Goal: Information Seeking & Learning: Check status

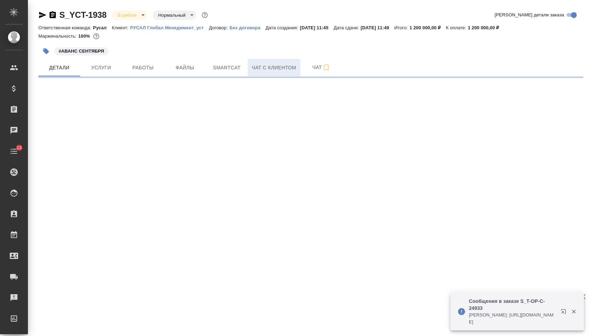
select select "RU"
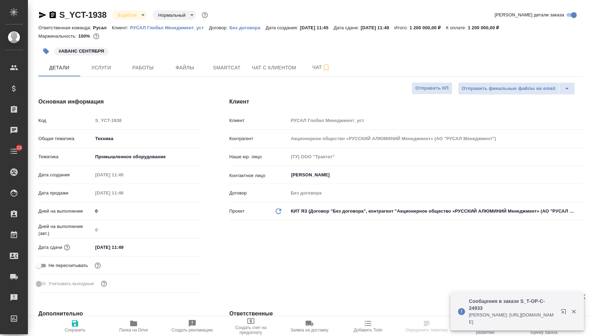
type input "Васильев Евгений"
type textarea "x"
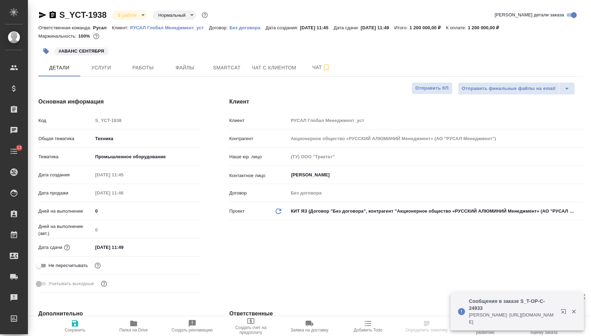
type textarea "x"
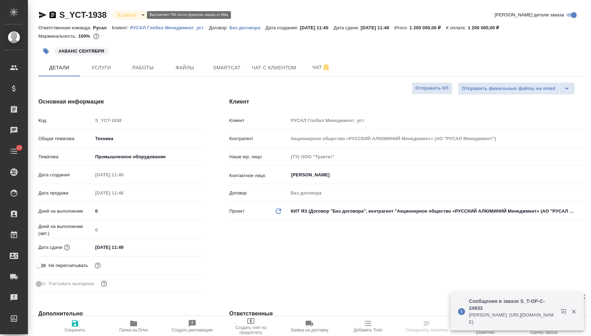
click at [134, 15] on body "🙏 .cls-1 fill:#fff; AWATERA Menshikova Aleksandra Клиенты Спецификации Заказы Ч…" at bounding box center [295, 168] width 591 height 336
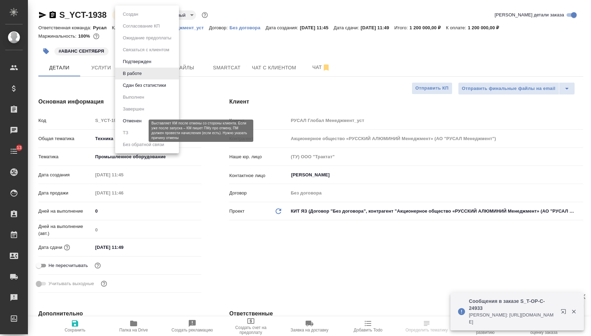
click at [141, 125] on button "Отменен" at bounding box center [132, 121] width 23 height 8
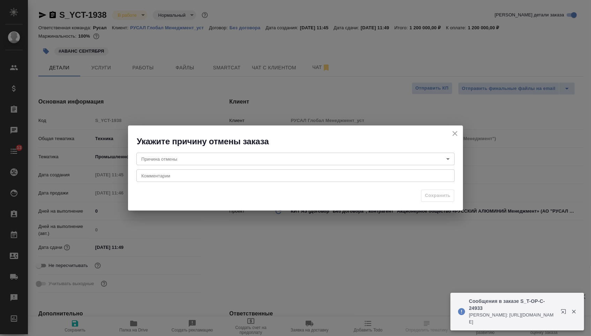
click at [229, 162] on body "🙏 .cls-1 fill:#fff; AWATERA Menshikova Aleksandra Клиенты Спецификации Заказы Ч…" at bounding box center [295, 168] width 591 height 336
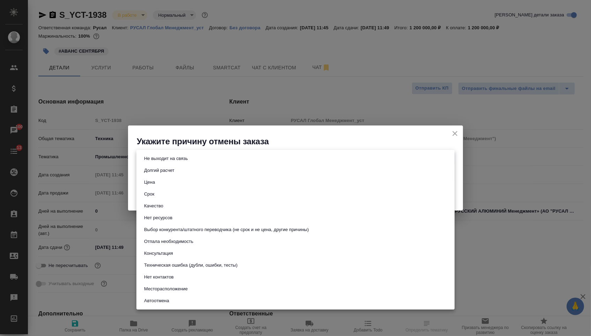
click at [201, 269] on button "Техническая ошибка (дубли, ошибки, тесты)" at bounding box center [191, 266] width 98 height 8
type input "technicalError"
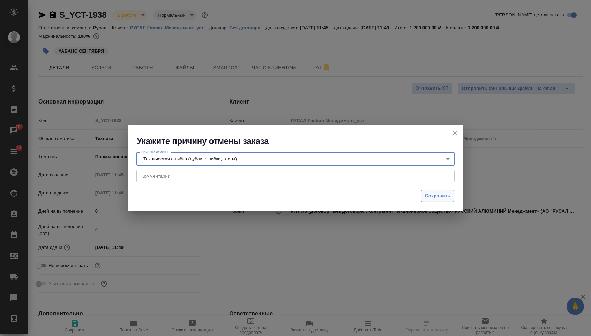
click at [434, 197] on span "Сохранить" at bounding box center [437, 196] width 25 height 8
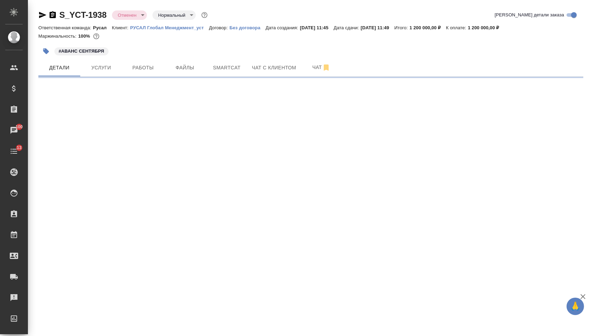
select select "RU"
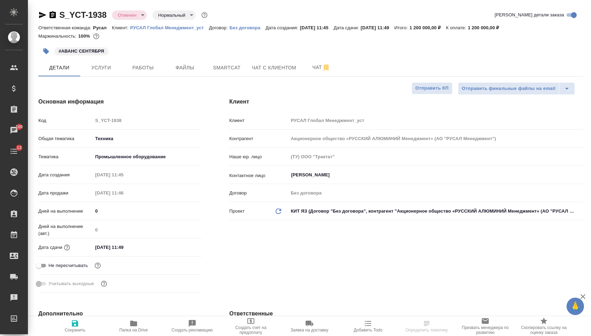
type textarea "x"
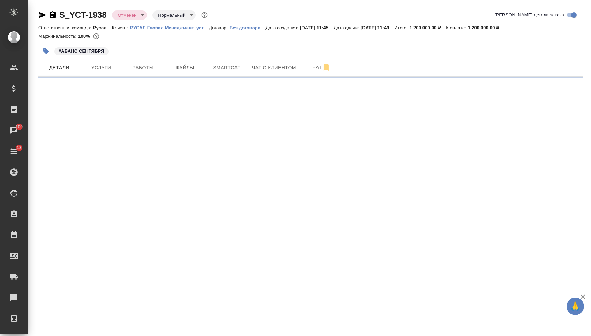
select select "RU"
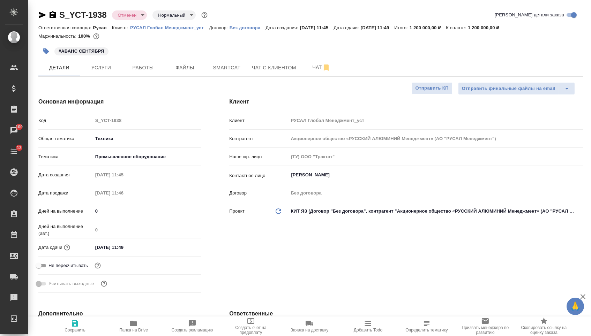
type textarea "x"
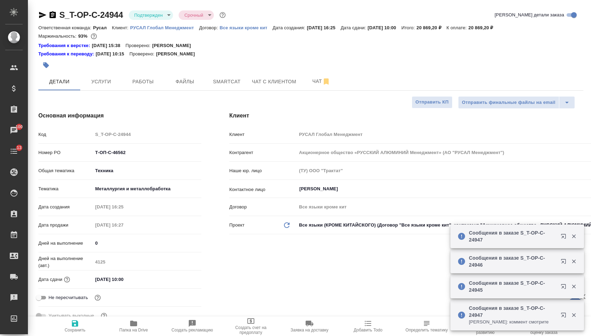
select select "RU"
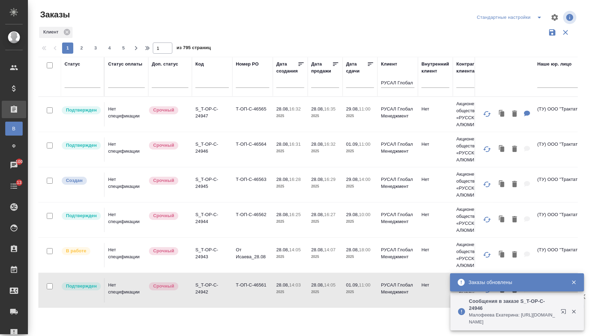
click at [324, 87] on input "text" at bounding box center [327, 82] width 24 height 10
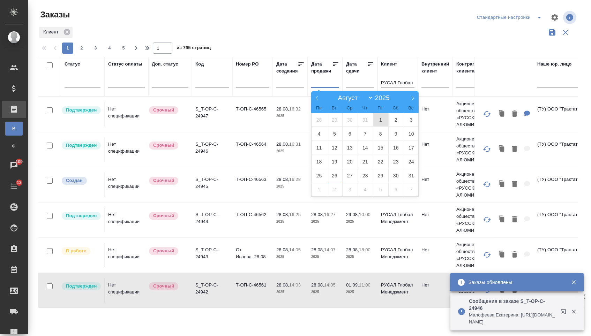
click at [382, 117] on span "1" at bounding box center [380, 120] width 15 height 14
type div "2025-07-31T21:00:00.000Z"
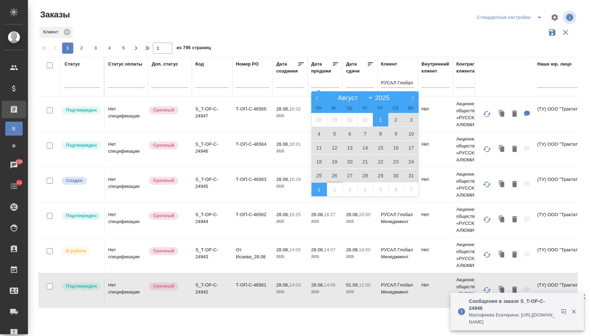
click at [321, 186] on span "1" at bounding box center [319, 190] width 15 height 14
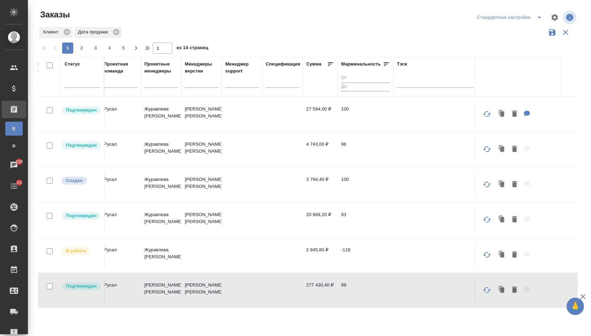
scroll to position [0, 631]
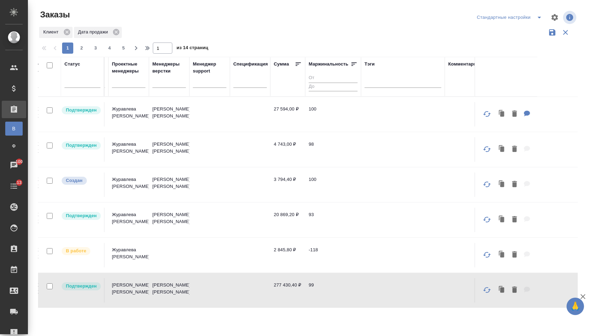
click at [299, 65] on icon at bounding box center [298, 64] width 7 height 7
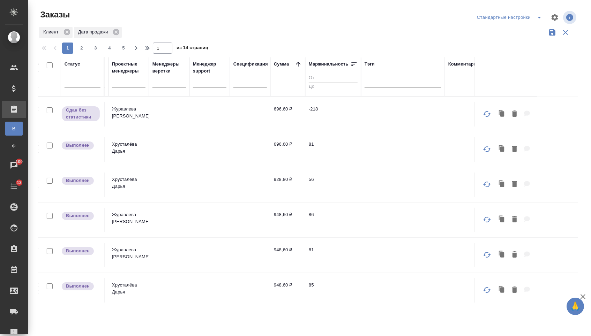
click at [298, 68] on icon at bounding box center [298, 64] width 7 height 7
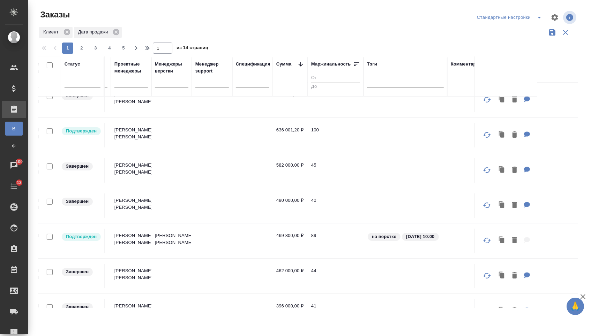
scroll to position [119, 628]
click at [271, 241] on td at bounding box center [252, 242] width 40 height 24
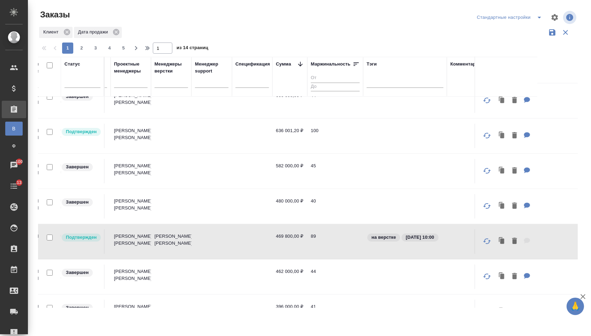
click at [271, 241] on td at bounding box center [252, 242] width 40 height 24
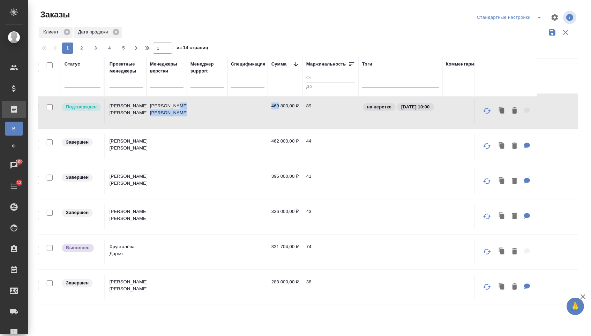
scroll to position [249, 636]
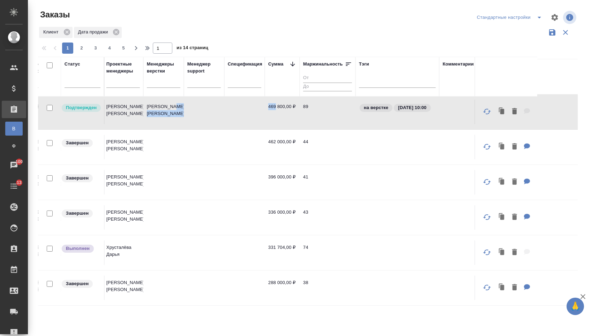
click at [258, 250] on td at bounding box center [244, 253] width 40 height 24
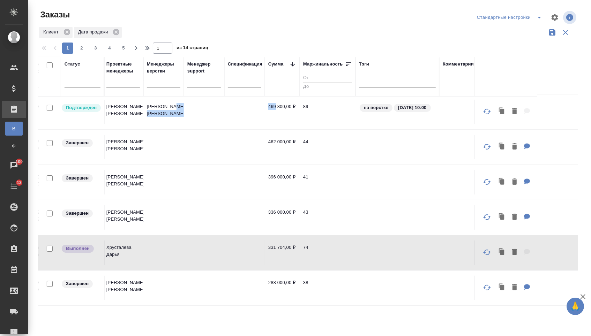
click at [258, 250] on td at bounding box center [244, 253] width 40 height 24
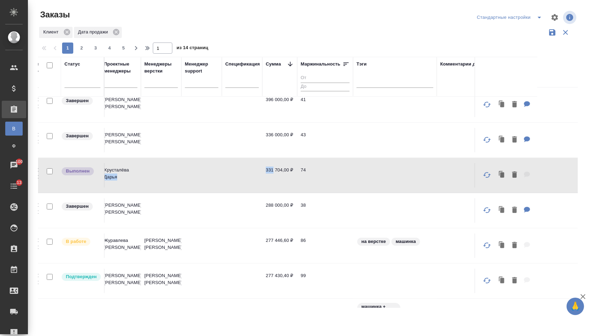
scroll to position [327, 640]
click at [246, 250] on td at bounding box center [241, 246] width 40 height 24
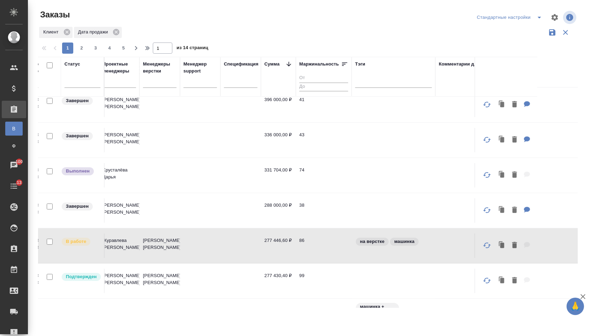
click at [246, 250] on td at bounding box center [241, 246] width 40 height 24
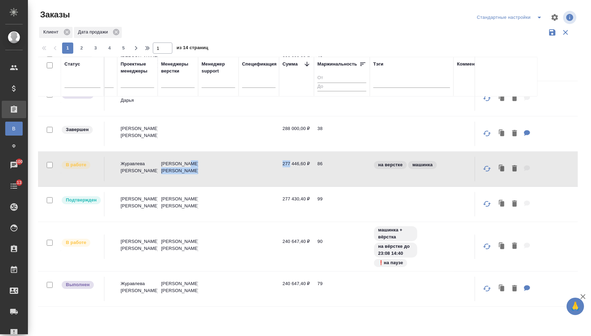
scroll to position [403, 680]
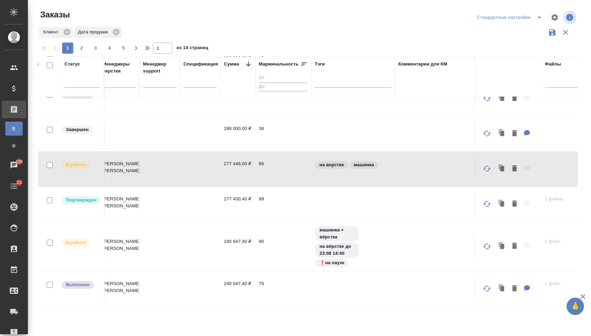
click at [276, 208] on td "99" at bounding box center [283, 204] width 56 height 24
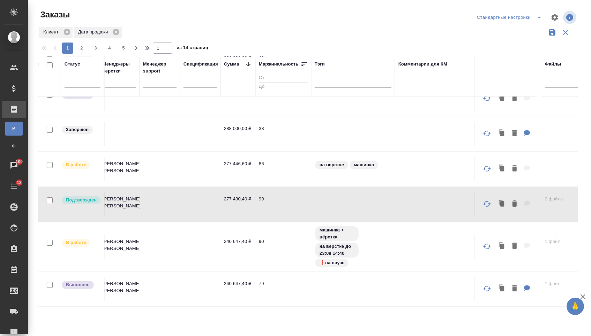
click at [276, 208] on td "99" at bounding box center [283, 204] width 56 height 24
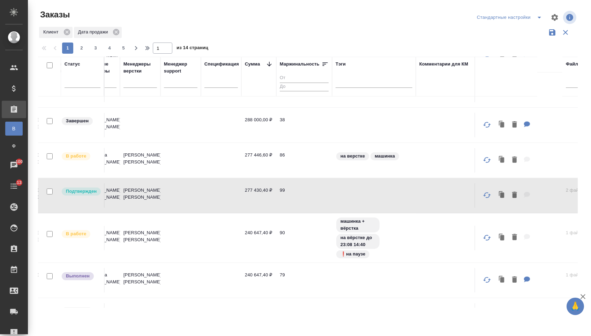
click at [248, 237] on td "240 647,40 ₽" at bounding box center [258, 238] width 35 height 24
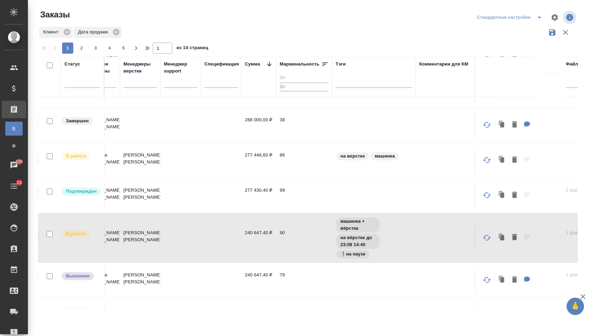
click at [248, 237] on td "240 647,40 ₽" at bounding box center [258, 238] width 35 height 24
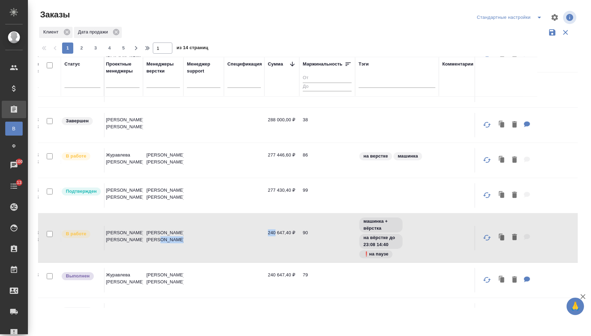
scroll to position [411, 611]
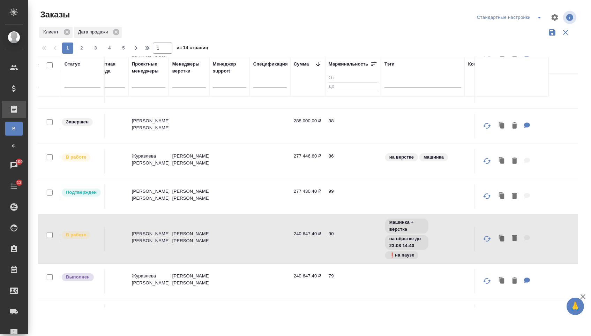
click at [320, 65] on icon at bounding box center [318, 64] width 7 height 7
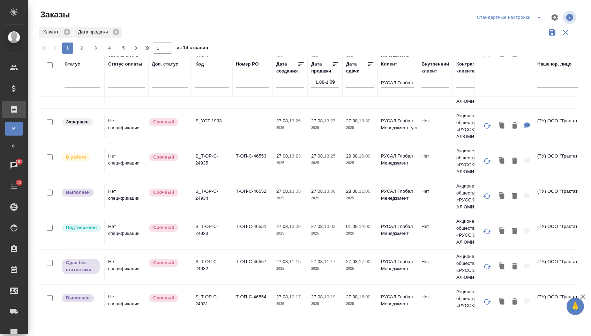
scroll to position [411, 0]
click at [334, 84] on icon "button" at bounding box center [332, 81] width 7 height 7
click at [350, 85] on input "text" at bounding box center [362, 82] width 24 height 10
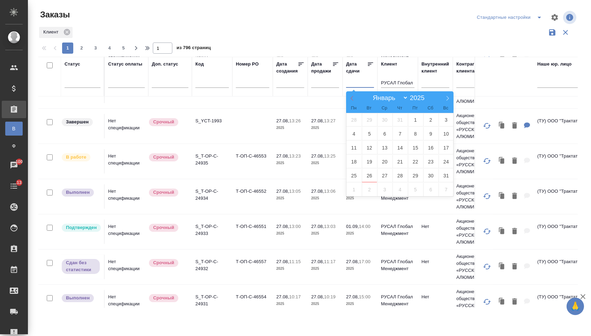
click at [354, 99] on icon at bounding box center [352, 98] width 5 height 5
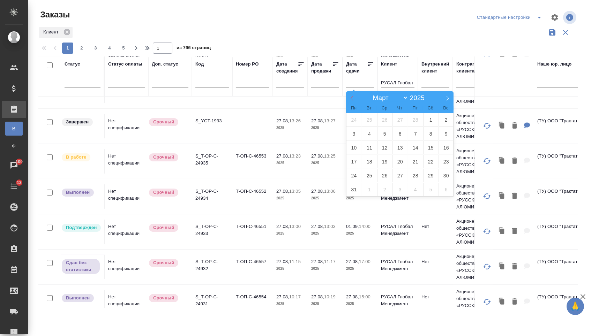
click at [354, 99] on icon at bounding box center [352, 98] width 5 height 5
select select "0"
click at [381, 117] on span "1" at bounding box center [384, 120] width 15 height 14
type div "2024-12-31T21:00:00.000Z"
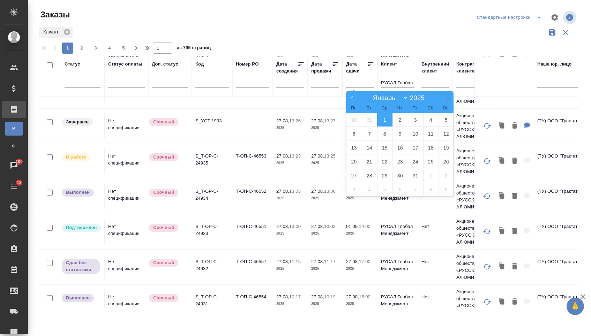
click at [444, 98] on span at bounding box center [448, 97] width 12 height 12
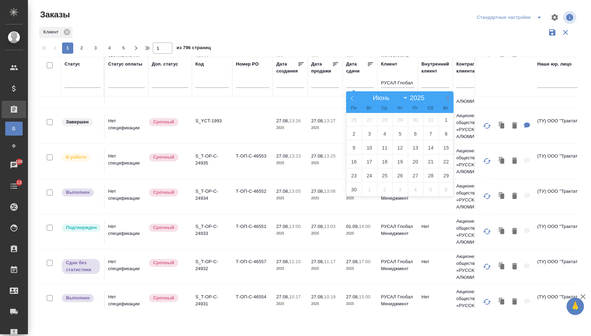
click at [445, 99] on span at bounding box center [448, 97] width 12 height 12
select select "6"
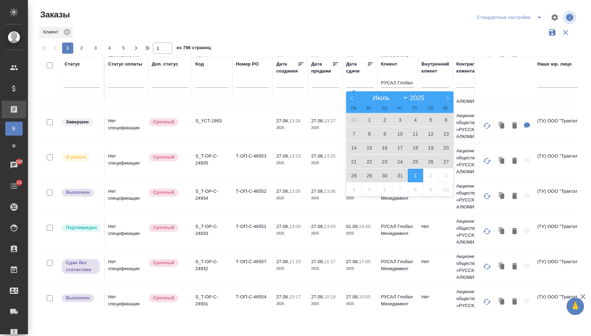
click at [410, 173] on span "1" at bounding box center [415, 176] width 15 height 14
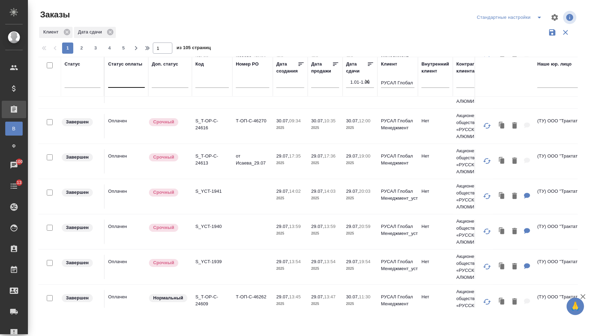
click at [124, 86] on div at bounding box center [126, 81] width 37 height 10
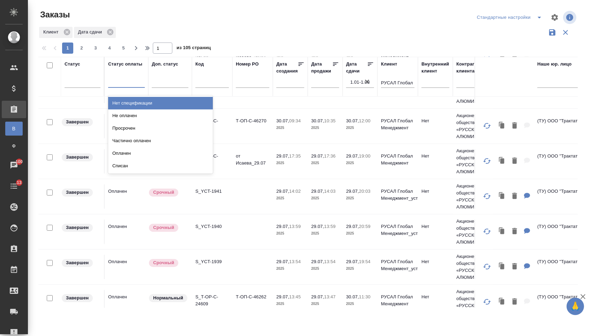
click at [128, 107] on div "Нет спецификации" at bounding box center [160, 103] width 105 height 13
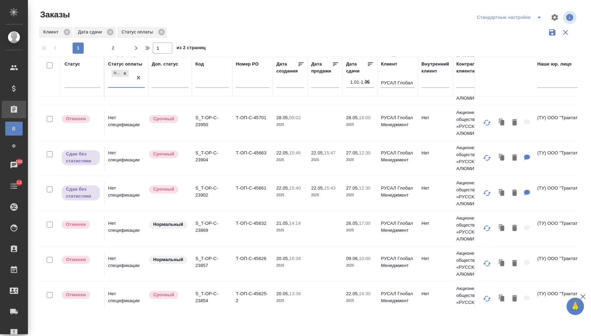
scroll to position [414, 0]
click at [242, 159] on td "Т-ОП-С-45663" at bounding box center [252, 158] width 40 height 24
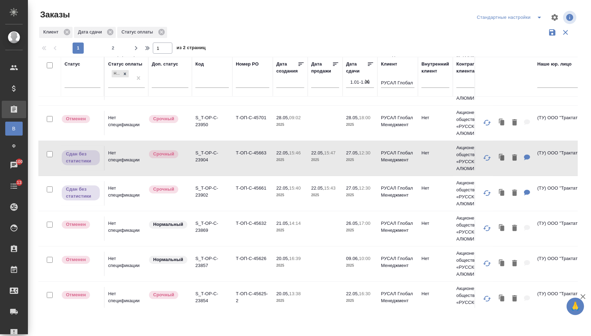
click at [242, 159] on td "Т-ОП-С-45663" at bounding box center [252, 158] width 40 height 24
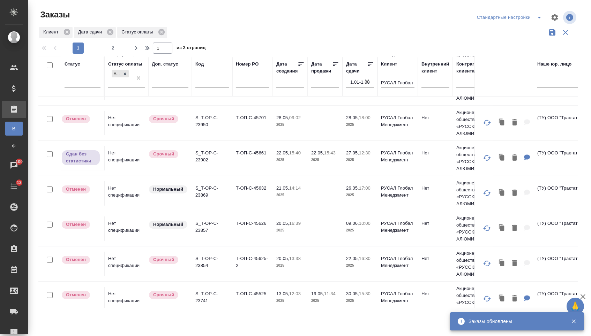
click at [245, 161] on td "Т-ОП-С-45661" at bounding box center [252, 158] width 40 height 24
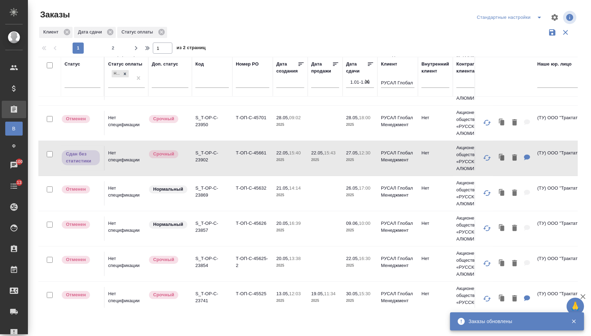
click at [245, 161] on td "Т-ОП-С-45661" at bounding box center [252, 158] width 40 height 24
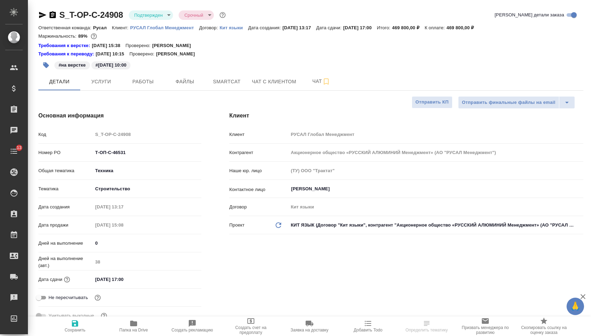
select select "RU"
click at [104, 84] on span "Услуги" at bounding box center [101, 81] width 34 height 9
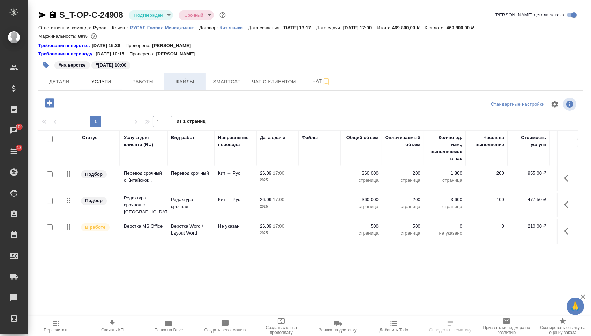
click at [187, 89] on button "Файлы" at bounding box center [185, 81] width 42 height 17
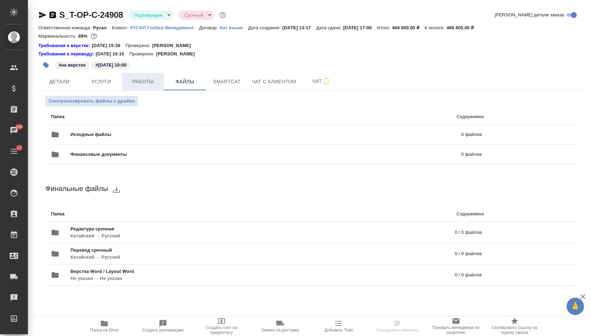
click at [129, 79] on button "Работы" at bounding box center [143, 81] width 42 height 17
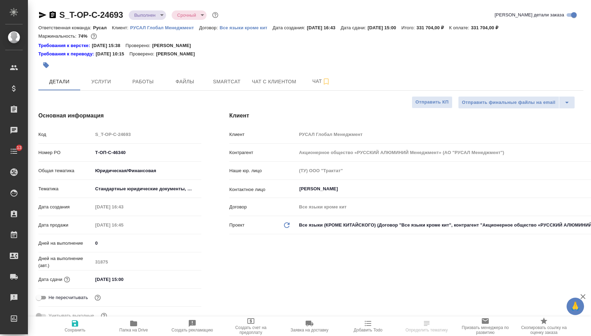
select select "RU"
type textarea "x"
click at [99, 83] on span "Услуги" at bounding box center [101, 81] width 34 height 9
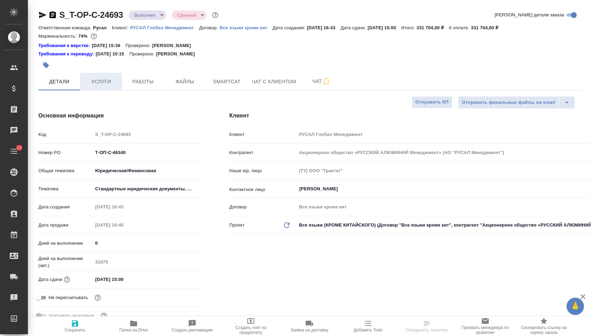
type textarea "x"
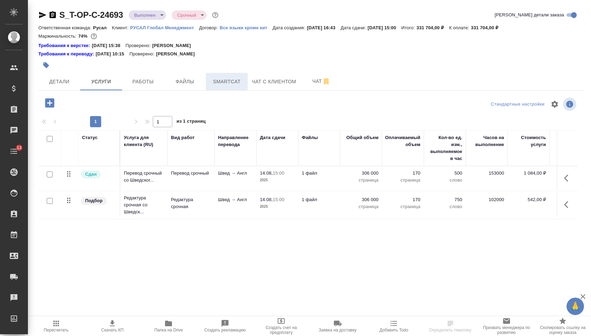
click at [211, 85] on span "Smartcat" at bounding box center [227, 81] width 34 height 9
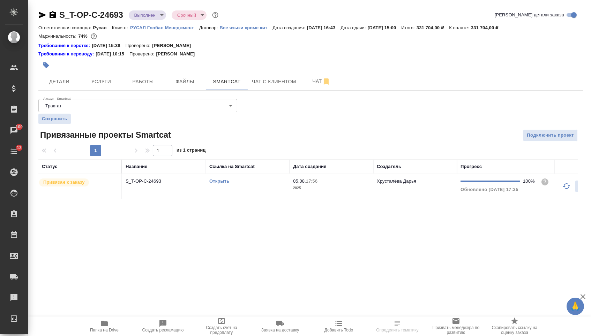
click at [222, 184] on link "Открыть" at bounding box center [219, 181] width 20 height 5
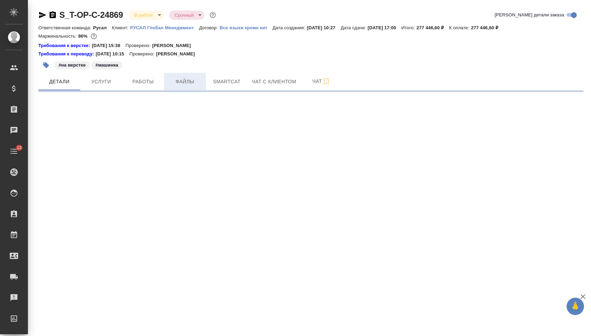
select select "RU"
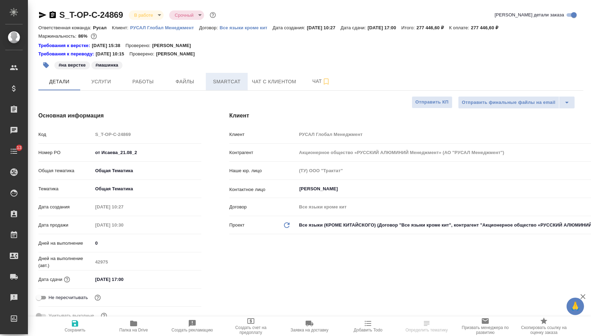
click at [215, 82] on span "Smartcat" at bounding box center [227, 81] width 34 height 9
type textarea "x"
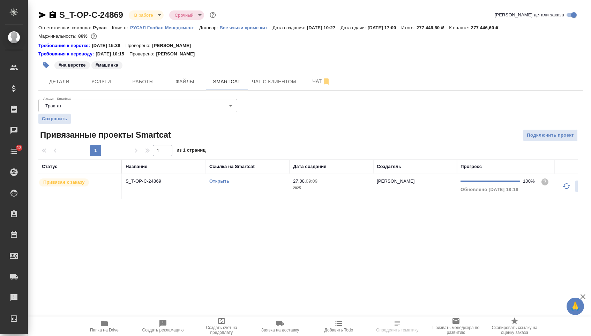
click at [218, 184] on link "Открыть" at bounding box center [219, 181] width 20 height 5
click at [90, 83] on span "Услуги" at bounding box center [101, 81] width 34 height 9
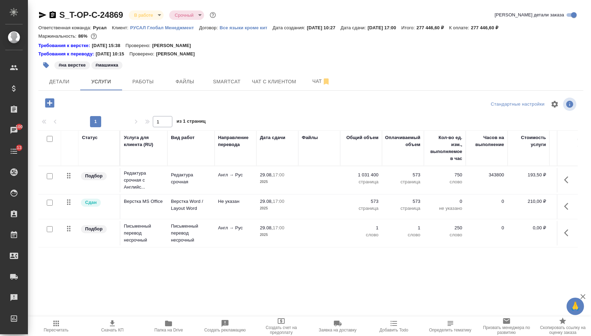
click at [49, 232] on input "checkbox" at bounding box center [50, 229] width 6 height 6
checkbox input "true"
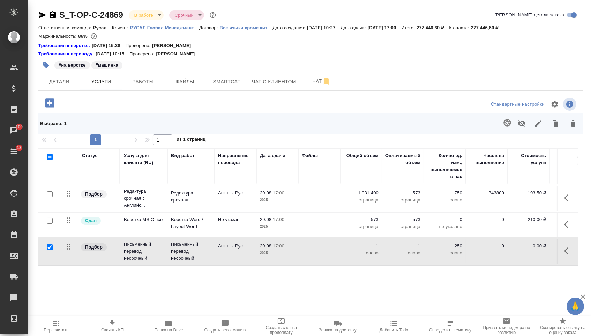
click at [518, 127] on icon "button" at bounding box center [522, 123] width 8 height 7
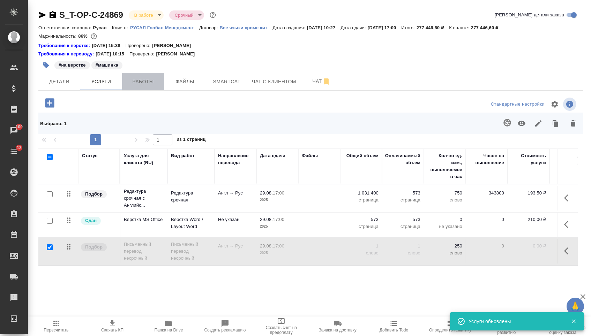
click at [144, 83] on span "Работы" at bounding box center [143, 81] width 34 height 9
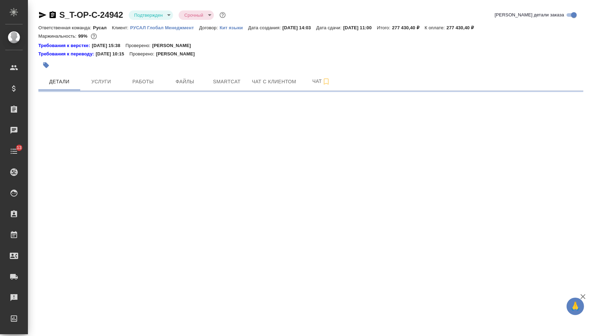
select select "RU"
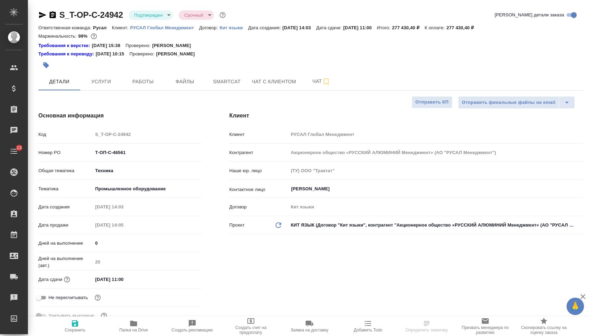
type textarea "x"
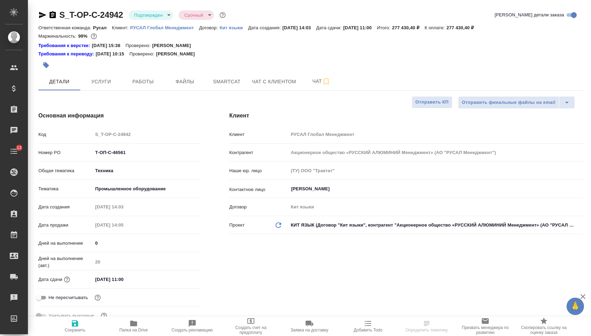
type textarea "x"
click at [213, 82] on span "Smartcat" at bounding box center [227, 81] width 34 height 9
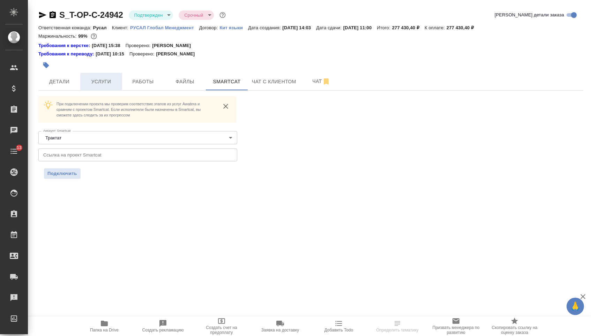
click at [106, 85] on span "Услуги" at bounding box center [101, 81] width 34 height 9
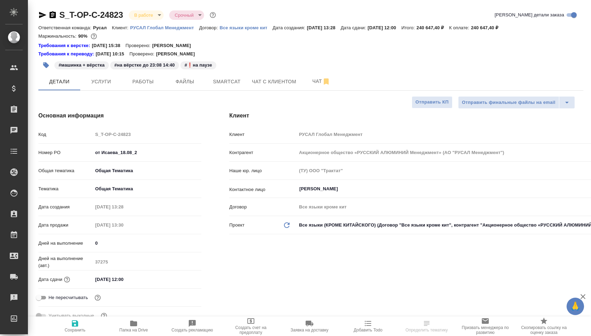
select select "RU"
type textarea "x"
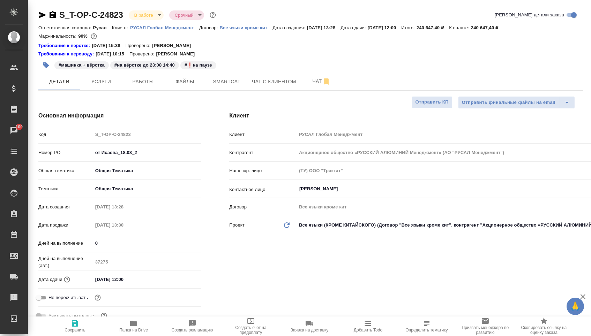
type textarea "x"
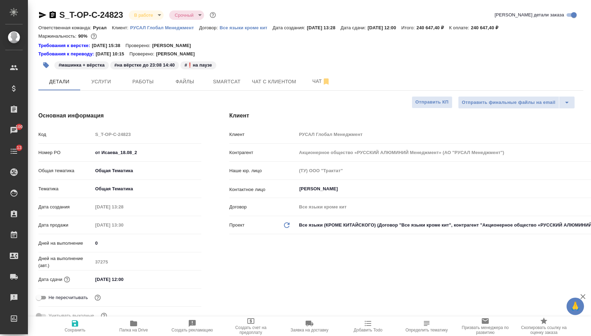
type textarea "x"
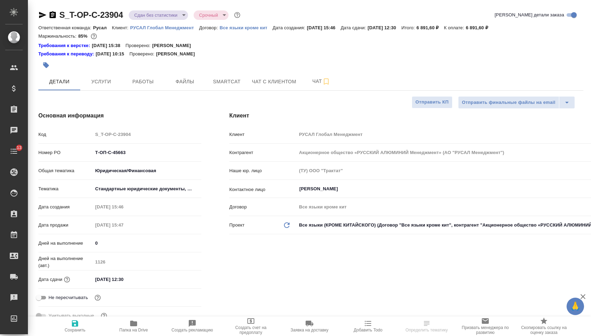
select select "RU"
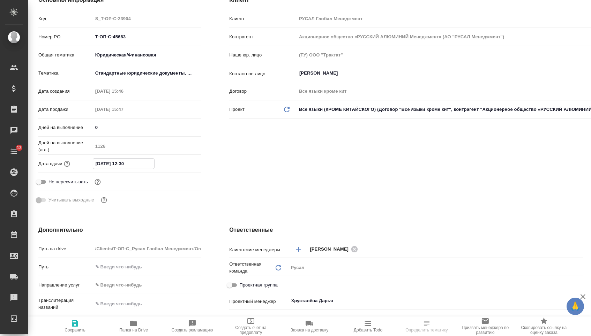
click at [118, 169] on input "[DATE] 12:30" at bounding box center [123, 164] width 61 height 10
click at [180, 168] on icon "button" at bounding box center [181, 163] width 8 height 8
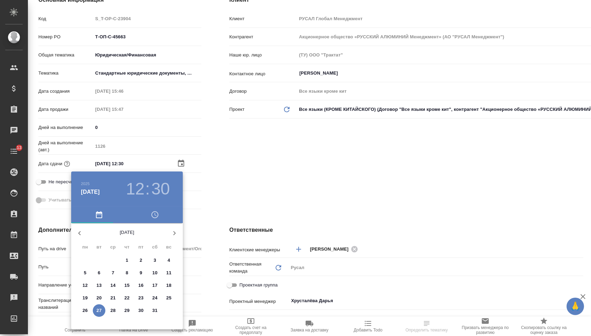
click at [176, 233] on icon "button" at bounding box center [174, 233] width 8 height 8
click at [155, 311] on p "30" at bounding box center [155, 310] width 5 height 7
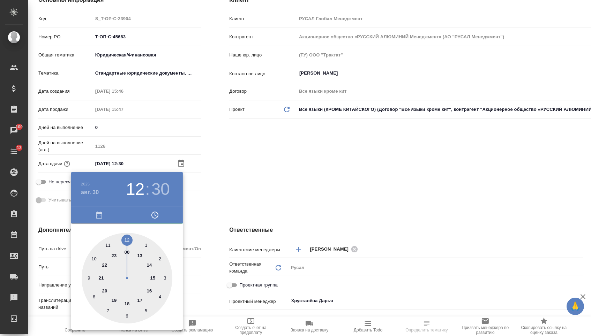
type input "[DATE] 12:30"
click at [243, 196] on div at bounding box center [295, 168] width 591 height 336
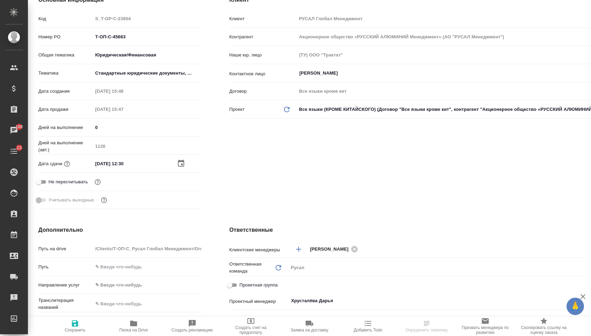
click at [78, 332] on span "Сохранить" at bounding box center [75, 330] width 21 height 5
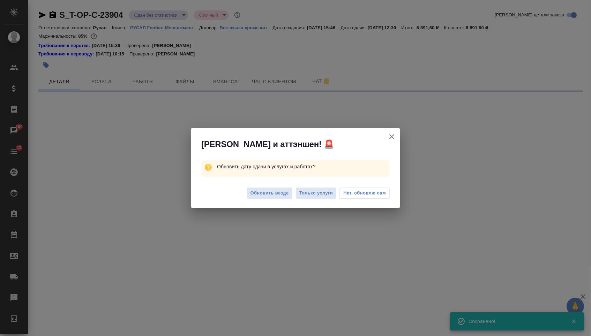
scroll to position [0, 0]
select select "RU"
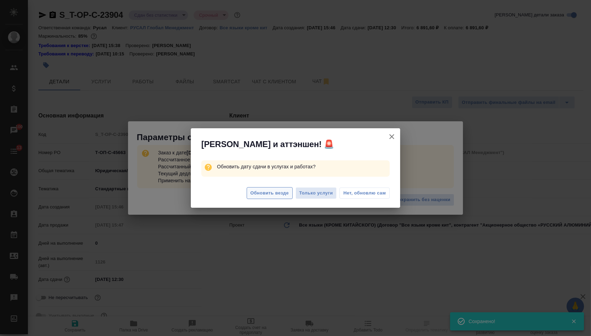
type textarea "x"
click at [271, 196] on span "Обновить везде" at bounding box center [270, 193] width 38 height 8
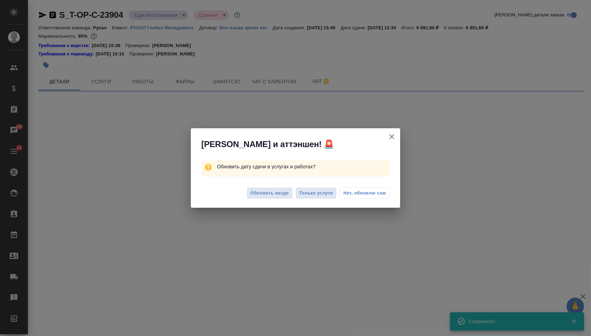
select select "RU"
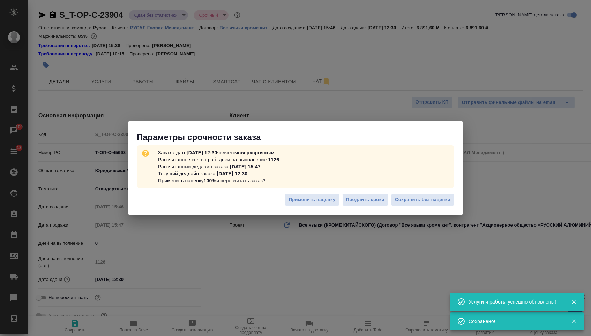
type textarea "x"
click at [422, 199] on span "Сохранить без наценки" at bounding box center [422, 200] width 55 height 8
type textarea "x"
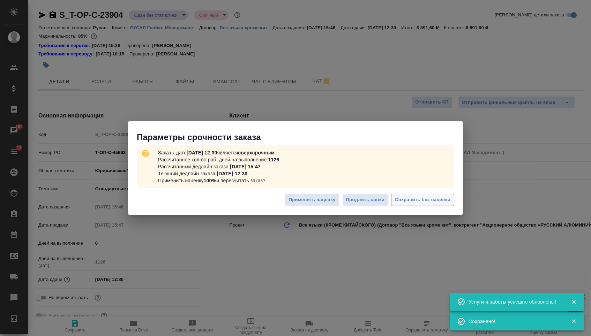
type textarea "x"
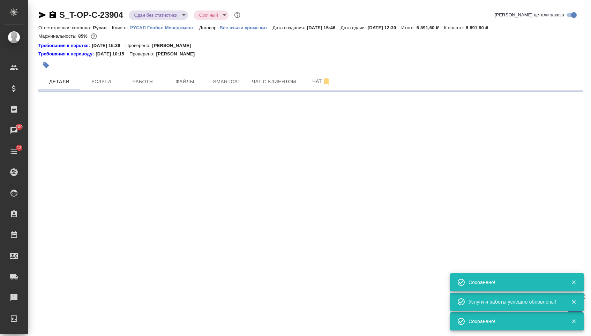
select select "RU"
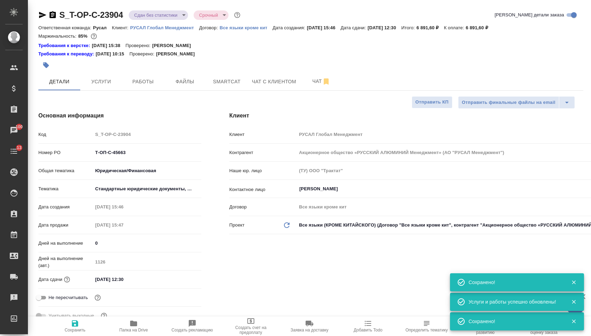
type textarea "x"
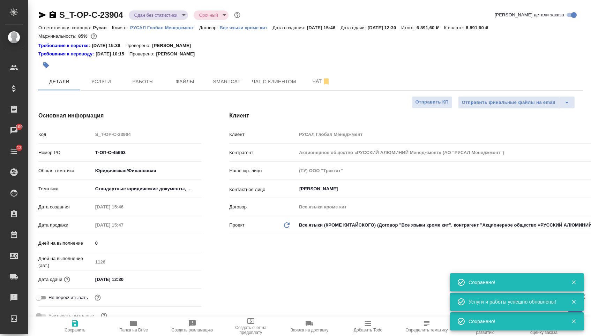
type textarea "x"
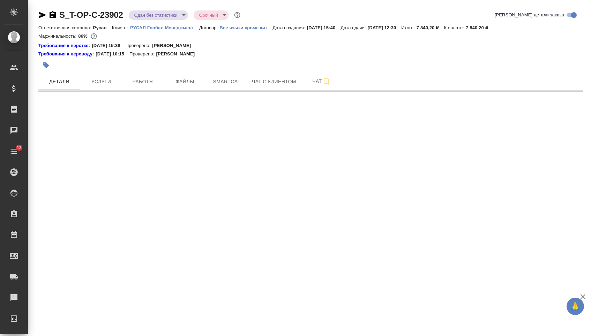
select select "RU"
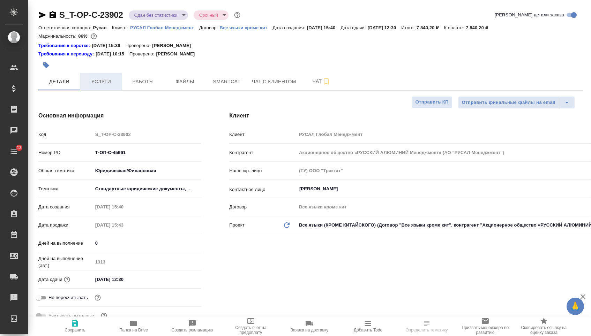
type textarea "x"
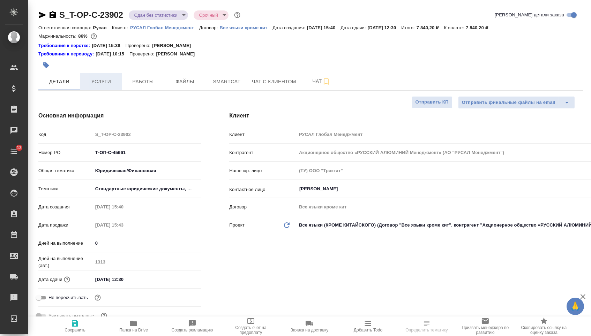
type textarea "x"
click at [131, 280] on input "27.05.2025 12:30" at bounding box center [123, 280] width 61 height 10
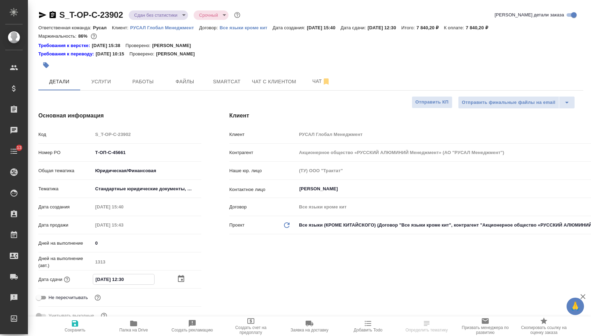
click at [188, 283] on div at bounding box center [189, 279] width 24 height 8
click at [181, 283] on icon "button" at bounding box center [181, 279] width 8 height 8
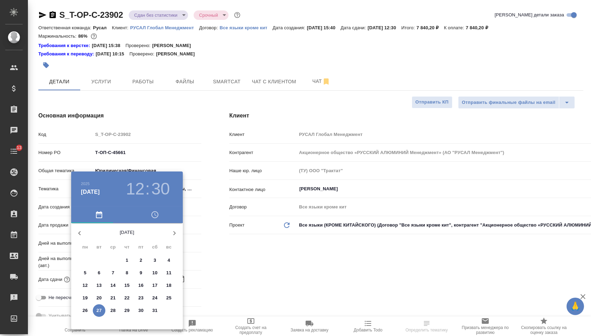
click at [173, 232] on icon "button" at bounding box center [174, 233] width 2 height 4
click at [79, 236] on icon "button" at bounding box center [79, 233] width 8 height 8
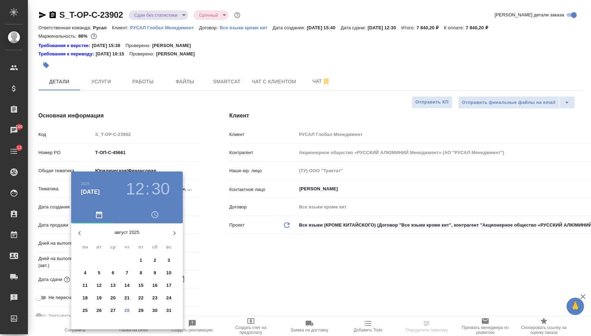
click at [155, 311] on p "30" at bounding box center [155, 310] width 5 height 7
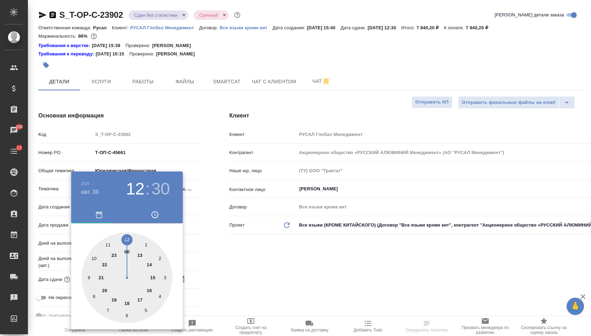
type input "30.08.2025 12:30"
type textarea "x"
click at [200, 273] on div at bounding box center [295, 168] width 591 height 336
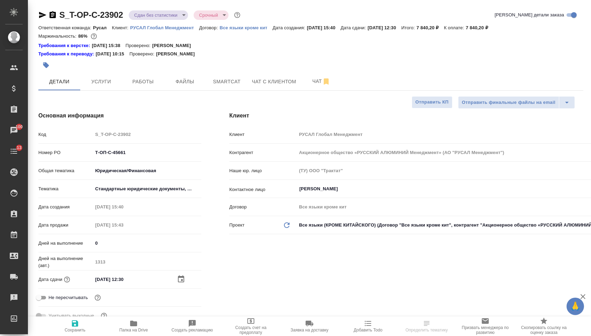
click at [81, 327] on span "Сохранить" at bounding box center [75, 326] width 50 height 13
type textarea "x"
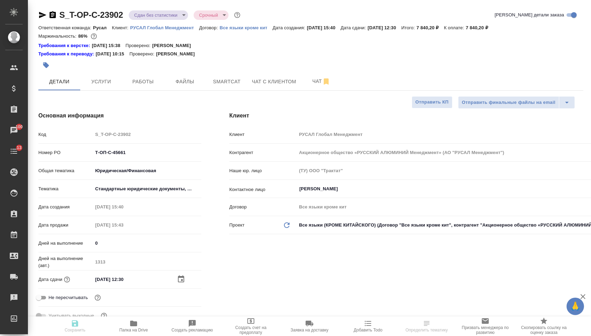
type textarea "x"
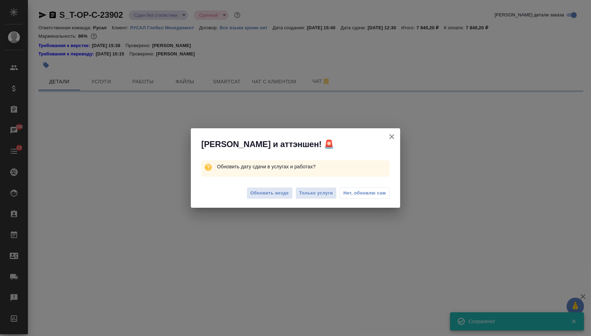
select select "RU"
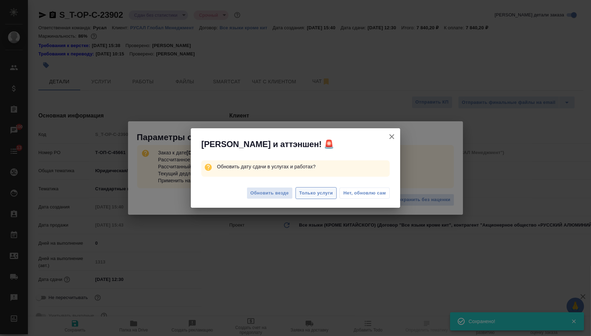
type textarea "x"
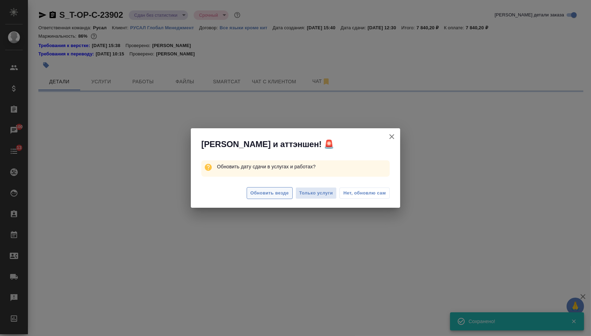
select select "RU"
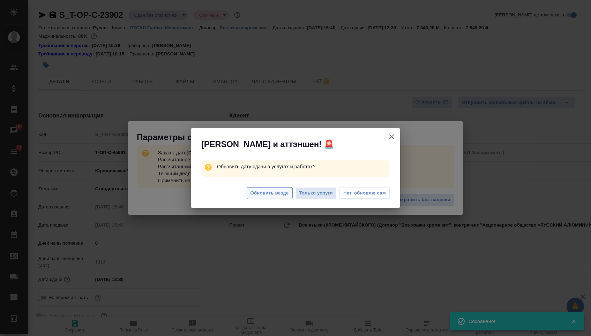
click at [273, 195] on span "Обновить везде" at bounding box center [270, 193] width 38 height 8
type textarea "x"
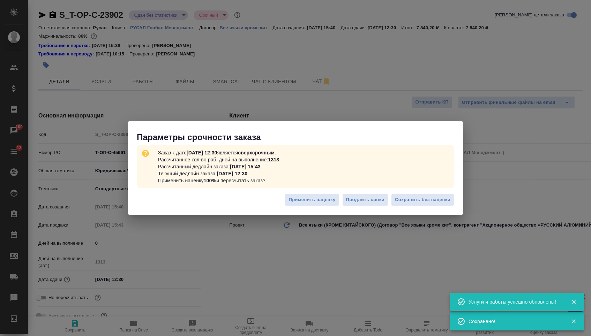
type textarea "x"
click at [438, 204] on span "Сохранить без наценки" at bounding box center [422, 200] width 55 height 8
type textarea "x"
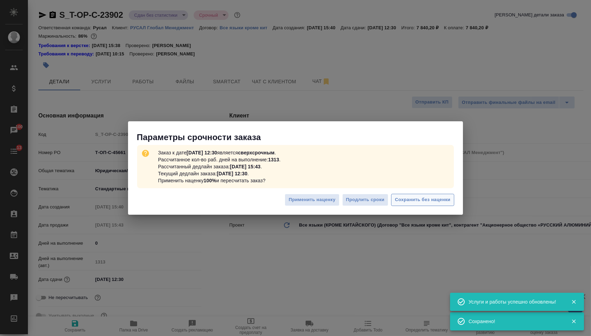
type textarea "x"
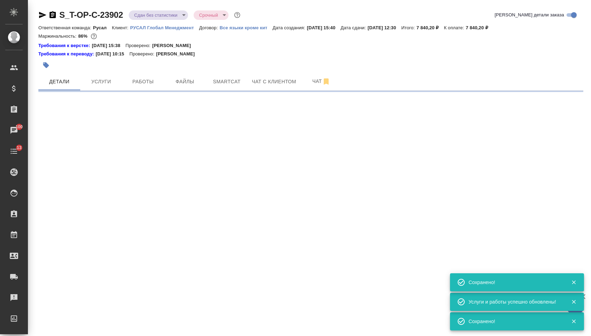
select select "RU"
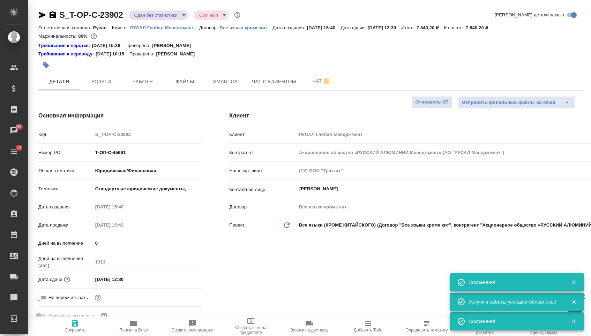
type textarea "x"
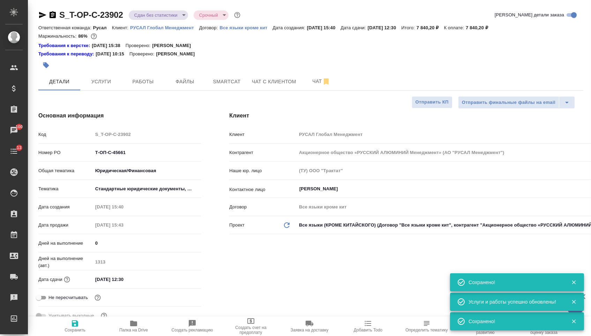
type textarea "x"
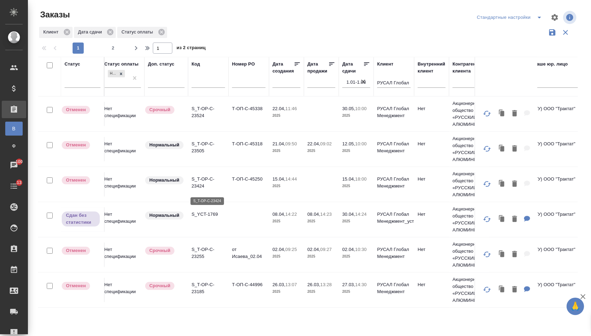
scroll to position [671, 4]
click at [238, 219] on td at bounding box center [249, 220] width 40 height 24
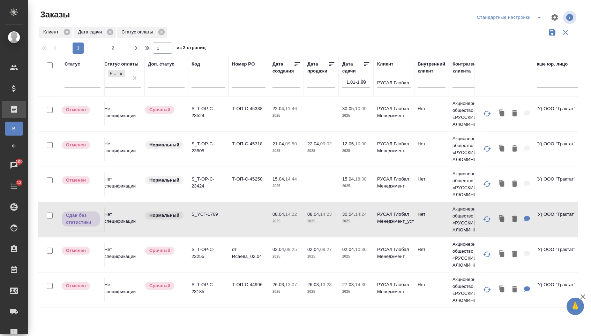
click at [238, 219] on td at bounding box center [249, 220] width 40 height 24
click at [115, 51] on span "2" at bounding box center [112, 48] width 11 height 7
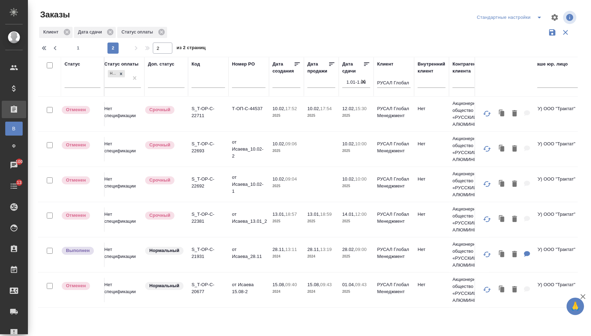
scroll to position [142, 4]
click at [232, 260] on td "от Исаева_28.11" at bounding box center [249, 255] width 40 height 24
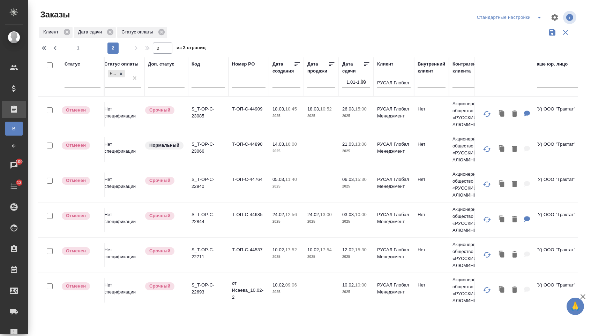
scroll to position [0, 4]
click at [81, 46] on button "1" at bounding box center [78, 48] width 11 height 11
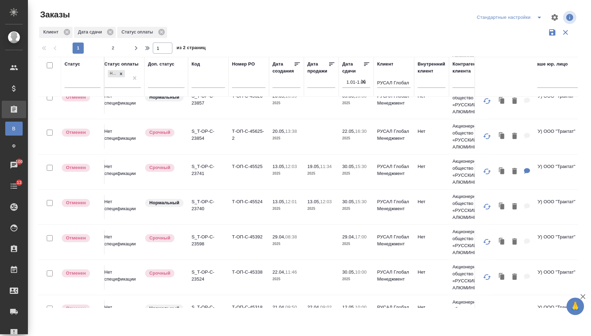
scroll to position [611, 4]
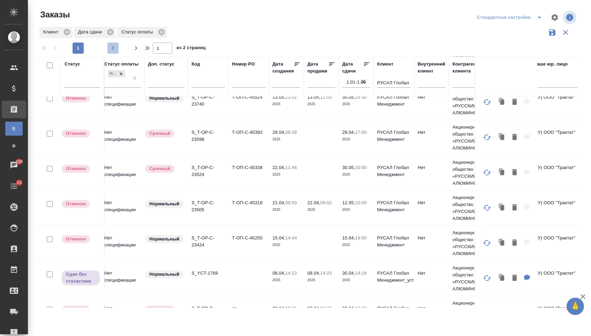
click at [114, 52] on span "2" at bounding box center [112, 48] width 11 height 7
type input "2"
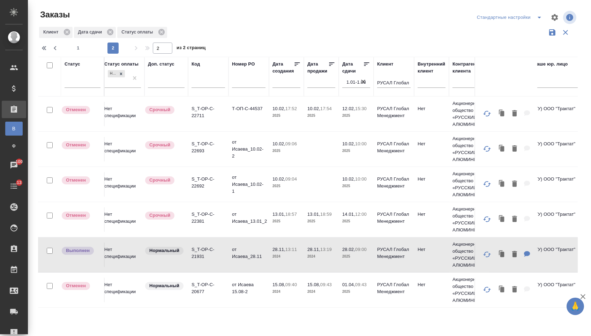
scroll to position [142, 4]
click at [206, 260] on p "S_T-OP-C-21931" at bounding box center [209, 253] width 34 height 14
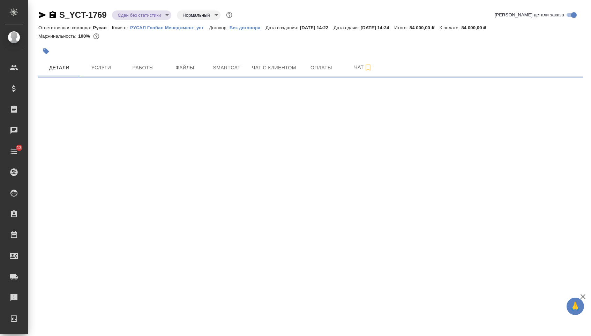
select select "RU"
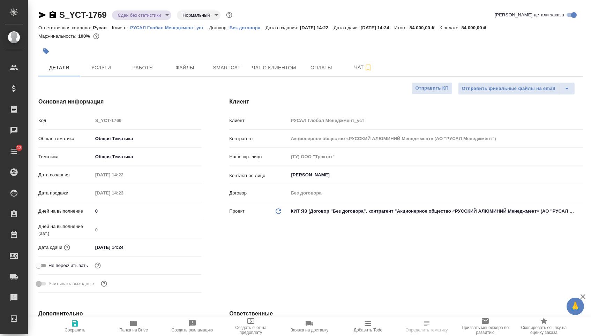
type textarea "x"
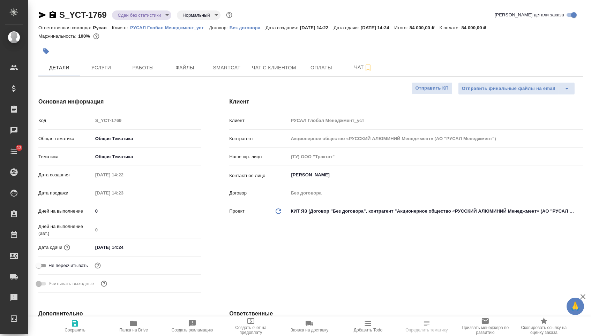
type textarea "x"
select select "RU"
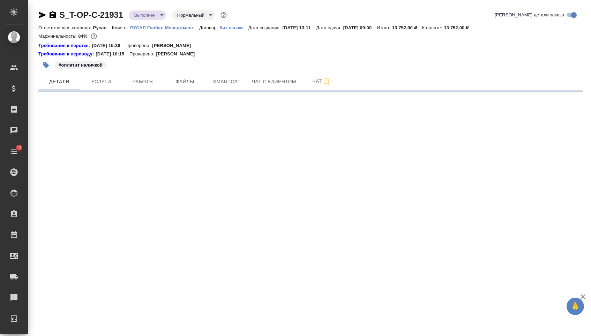
select select "RU"
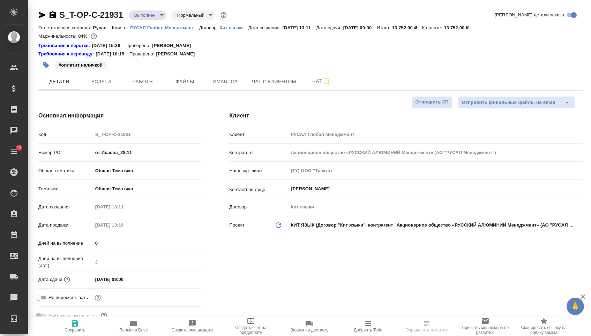
type textarea "x"
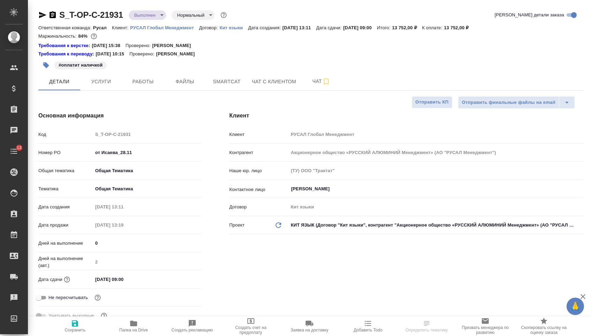
type textarea "x"
click at [101, 83] on span "Услуги" at bounding box center [101, 81] width 34 height 9
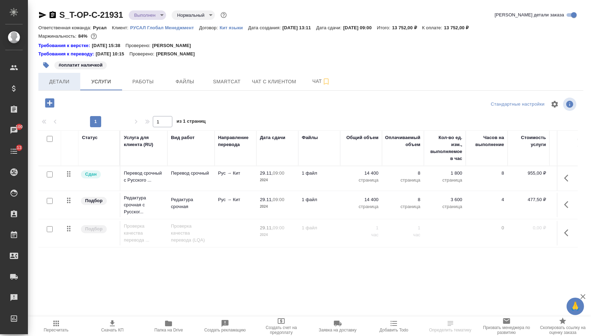
click at [68, 82] on span "Детали" at bounding box center [60, 81] width 34 height 9
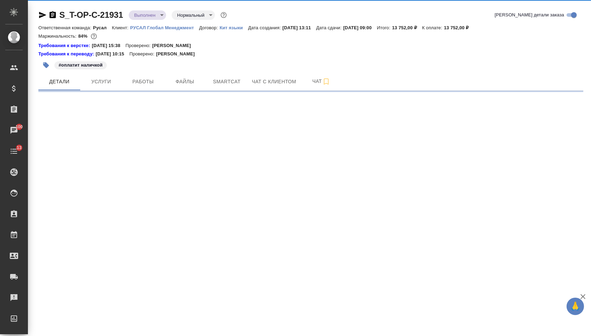
select select "RU"
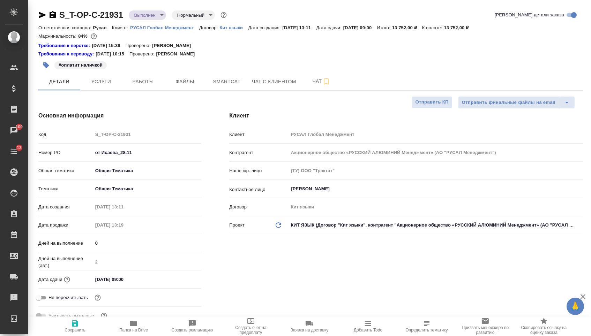
type textarea "x"
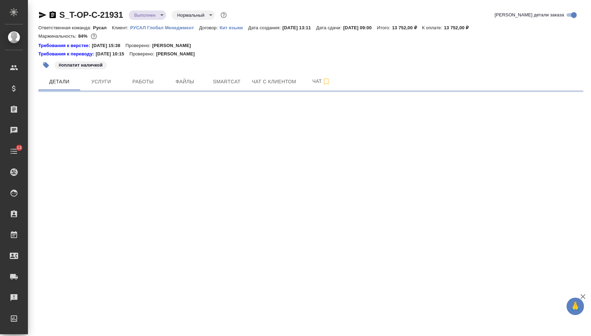
select select "RU"
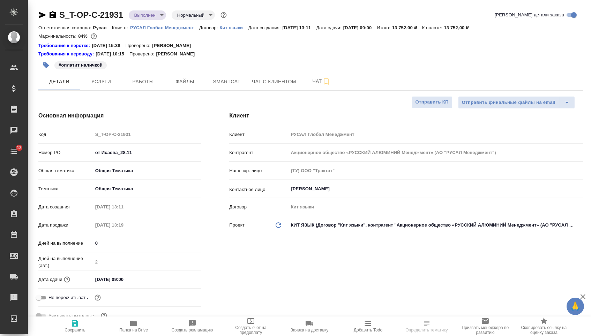
type textarea "x"
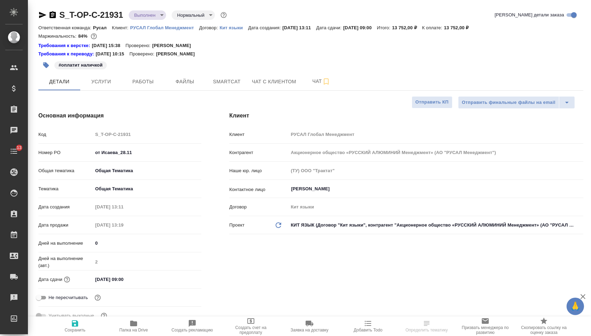
type textarea "x"
